Goal: Task Accomplishment & Management: Complete application form

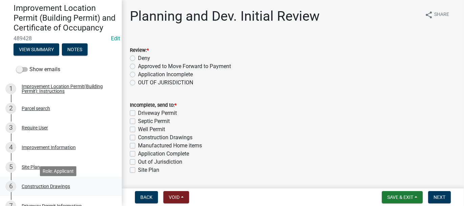
scroll to position [68, 0]
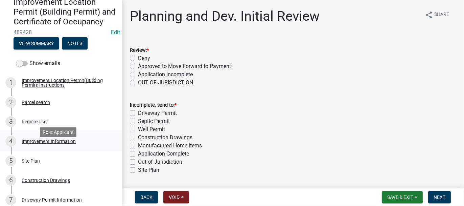
click at [33, 143] on div "Improvement Information" at bounding box center [49, 141] width 54 height 5
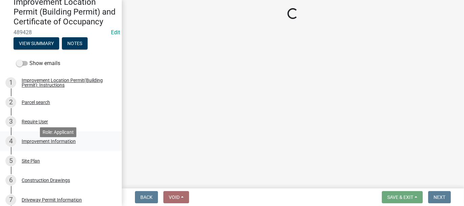
select select "378bc010-d105-42f3-b584-d11f3083b643"
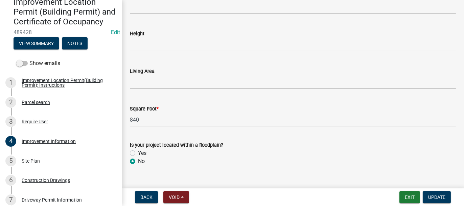
scroll to position [1081, 0]
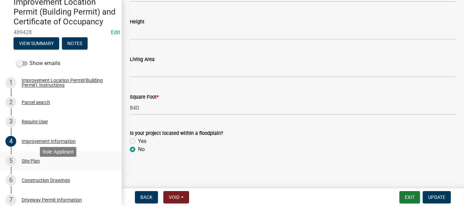
click at [29, 163] on div "Site Plan" at bounding box center [31, 160] width 18 height 5
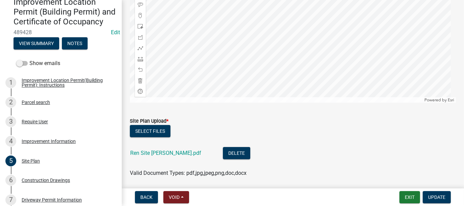
scroll to position [174, 0]
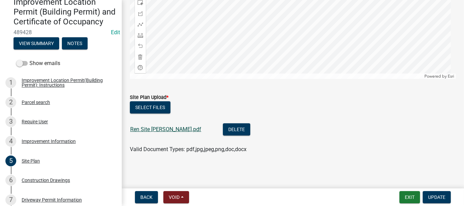
click at [156, 130] on link "Ren Site [PERSON_NAME].pdf" at bounding box center [165, 129] width 71 height 6
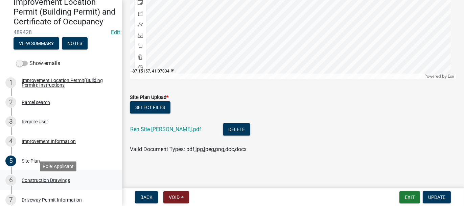
scroll to position [101, 0]
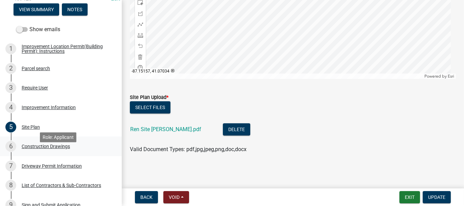
click at [34, 148] on div "Construction Drawings" at bounding box center [46, 146] width 48 height 5
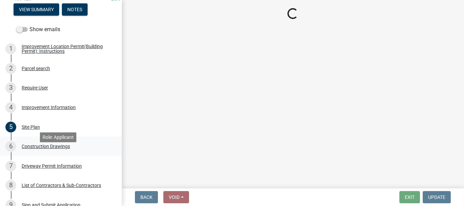
scroll to position [0, 0]
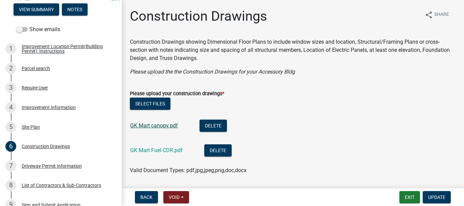
click at [159, 125] on link "GK Mart canopy.pdf" at bounding box center [154, 125] width 48 height 6
click at [134, 150] on link "GK Mart Fuel CDR.pdf" at bounding box center [156, 150] width 52 height 6
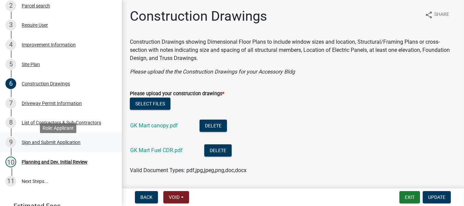
scroll to position [169, 0]
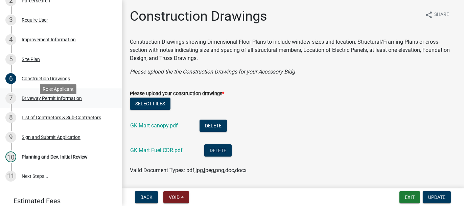
click at [36, 100] on div "Driveway Permit Information" at bounding box center [52, 98] width 60 height 5
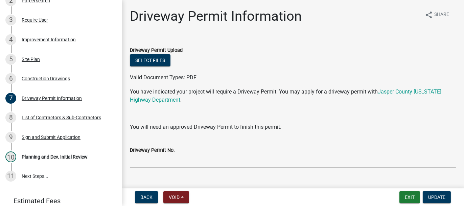
scroll to position [14, 0]
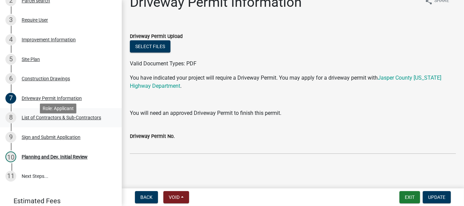
click at [40, 120] on div "List of Contractors & Sub-Contractors" at bounding box center [61, 117] width 79 height 5
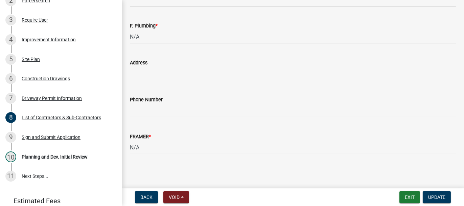
scroll to position [752, 0]
click at [29, 139] on div "Sign and Submit Application" at bounding box center [51, 137] width 59 height 5
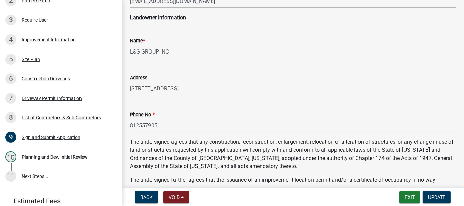
scroll to position [203, 0]
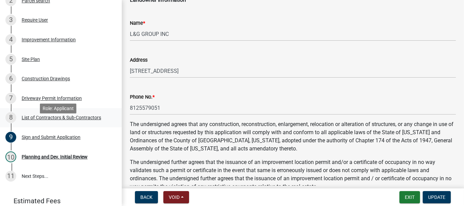
click at [31, 120] on div "List of Contractors & Sub-Contractors" at bounding box center [61, 117] width 79 height 5
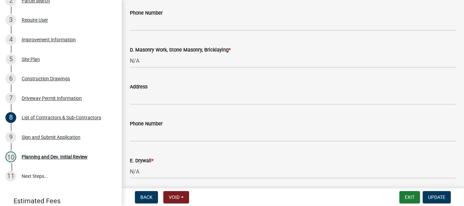
scroll to position [507, 0]
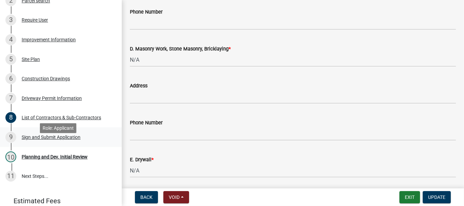
click at [32, 142] on div "9 Sign and Submit Application" at bounding box center [58, 137] width 106 height 11
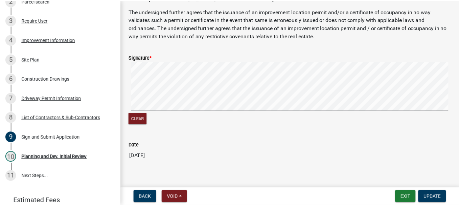
scroll to position [362, 0]
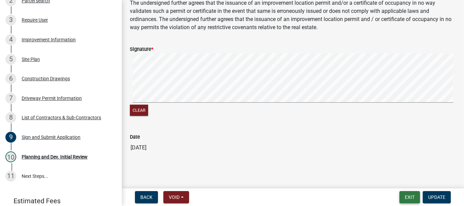
click at [409, 195] on button "Exit" at bounding box center [409, 197] width 21 height 12
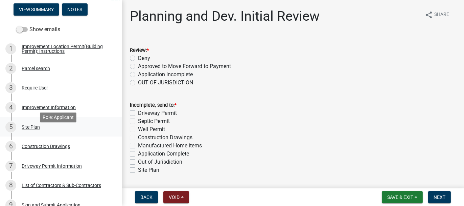
scroll to position [135, 0]
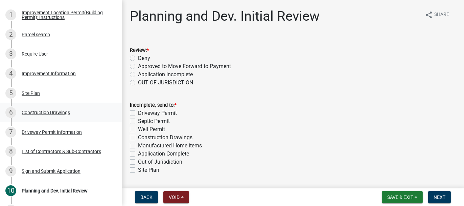
click at [34, 115] on div "Construction Drawings" at bounding box center [46, 112] width 48 height 5
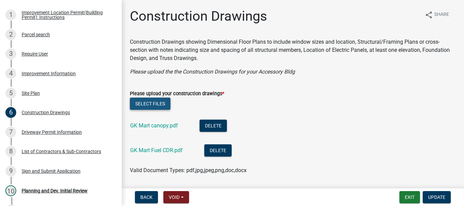
click at [147, 105] on button "Select files" at bounding box center [150, 103] width 41 height 12
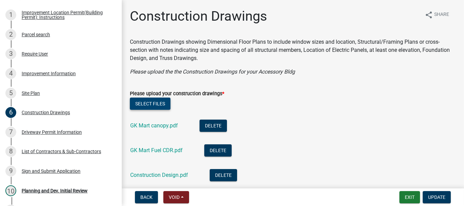
click at [139, 101] on button "Select files" at bounding box center [150, 103] width 41 height 12
click at [441, 195] on span "Update" at bounding box center [436, 196] width 17 height 5
